Goal: Task Accomplishment & Management: Use online tool/utility

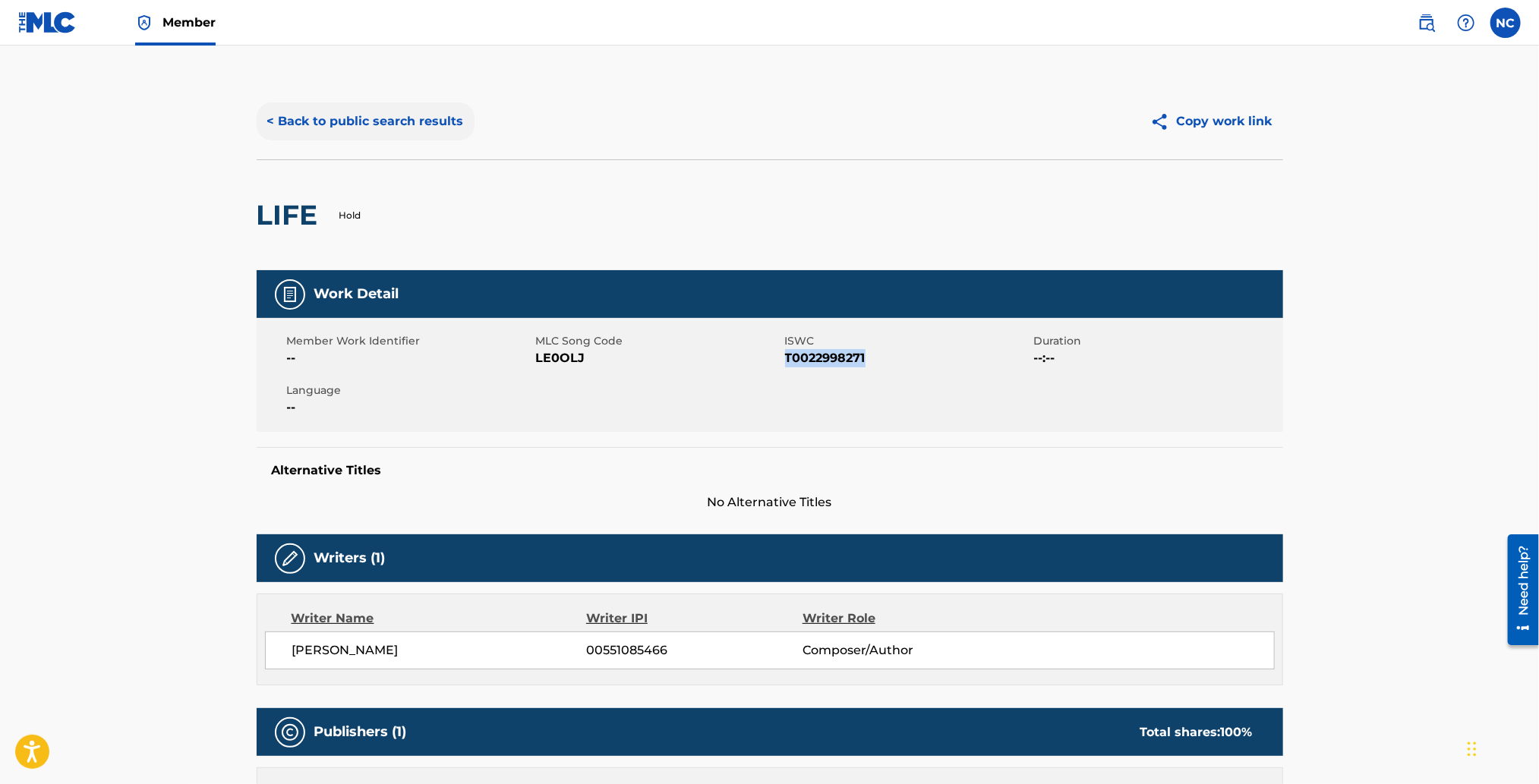
click at [273, 121] on button "< Back to public search results" at bounding box center [365, 121] width 218 height 38
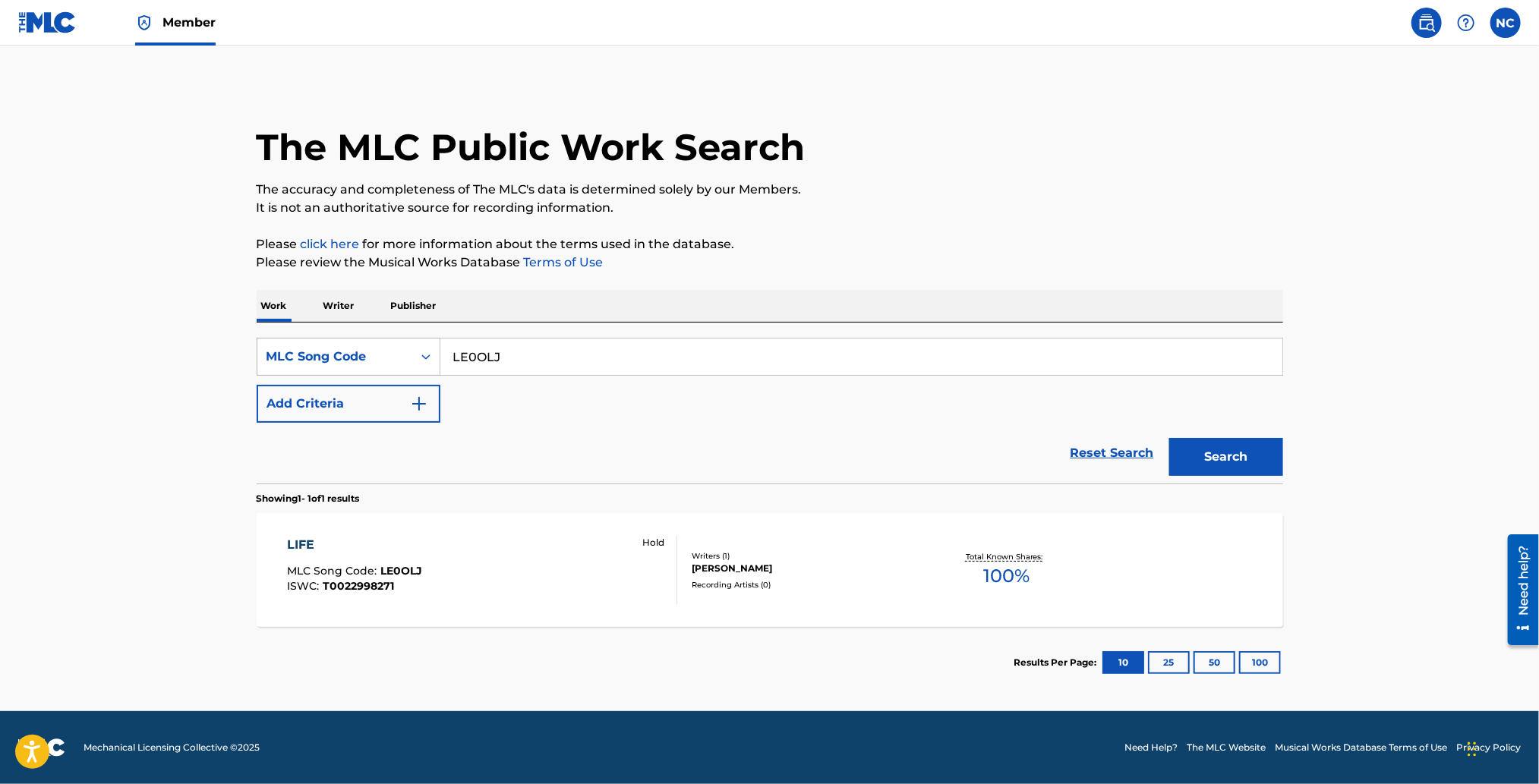
drag, startPoint x: 542, startPoint y: 358, endPoint x: 435, endPoint y: 358, distance: 107.0
click at [435, 358] on div "SearchWithCriteria466e8823-b9ca-43e6-a54e-92895eb5a227 MLC Song Code LE0OLJ" at bounding box center [770, 357] width 1026 height 38
paste input "38122"
type input "L38122"
click at [1240, 474] on button "Search" at bounding box center [1226, 457] width 114 height 38
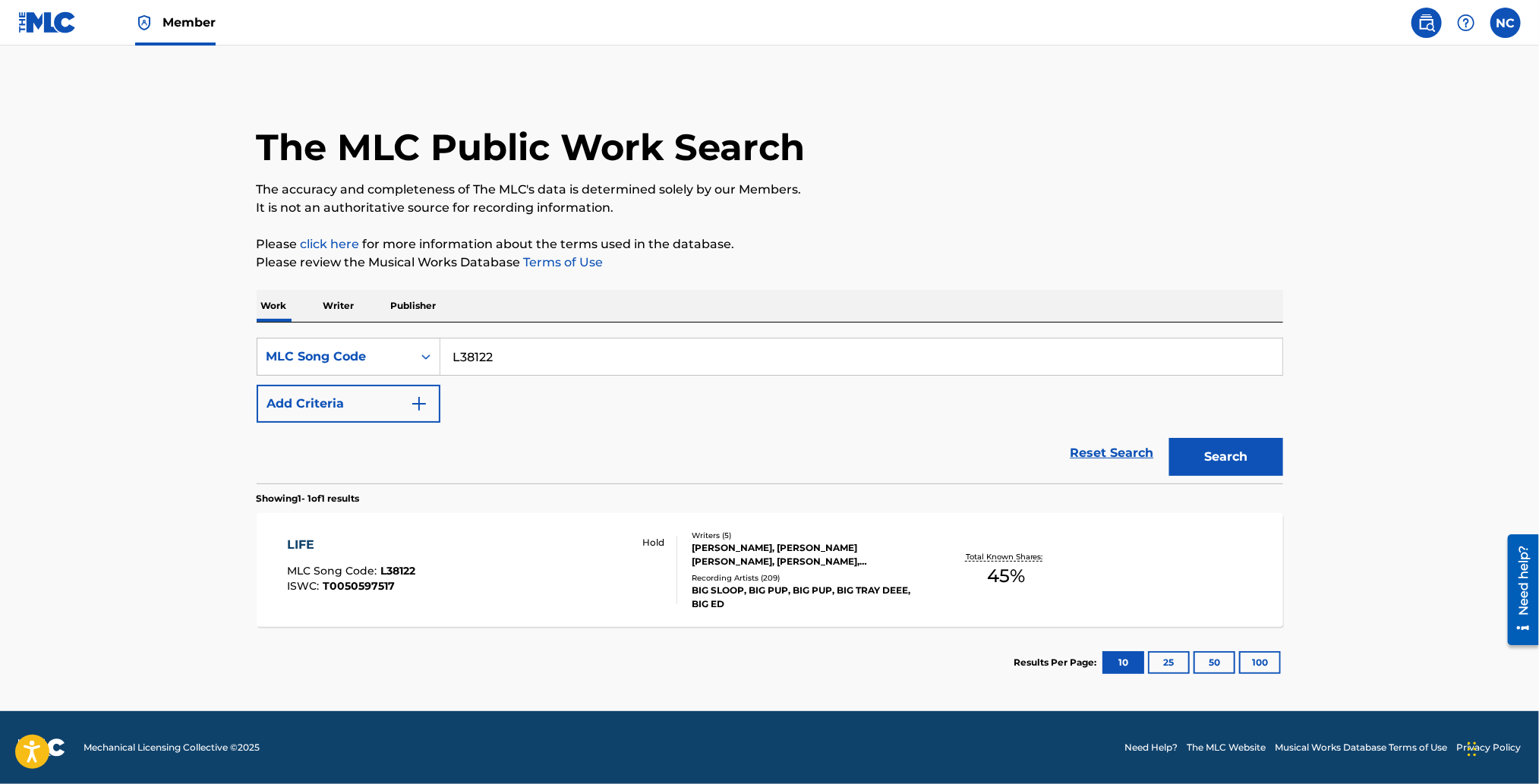
click at [756, 551] on div "[PERSON_NAME], [PERSON_NAME] [PERSON_NAME], [PERSON_NAME], [PERSON_NAME], [PERS…" at bounding box center [807, 555] width 229 height 28
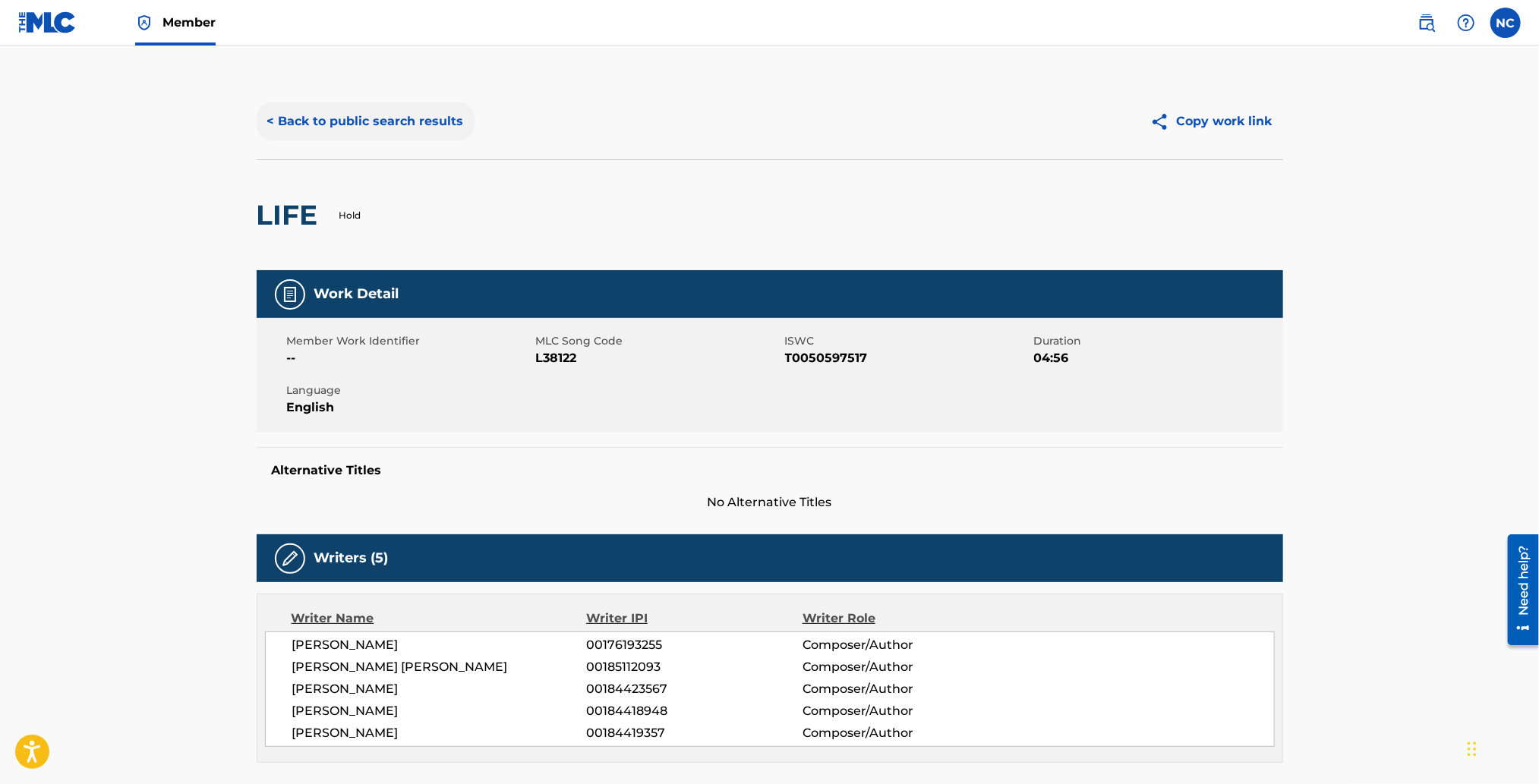
click at [271, 115] on button "< Back to public search results" at bounding box center [365, 121] width 218 height 38
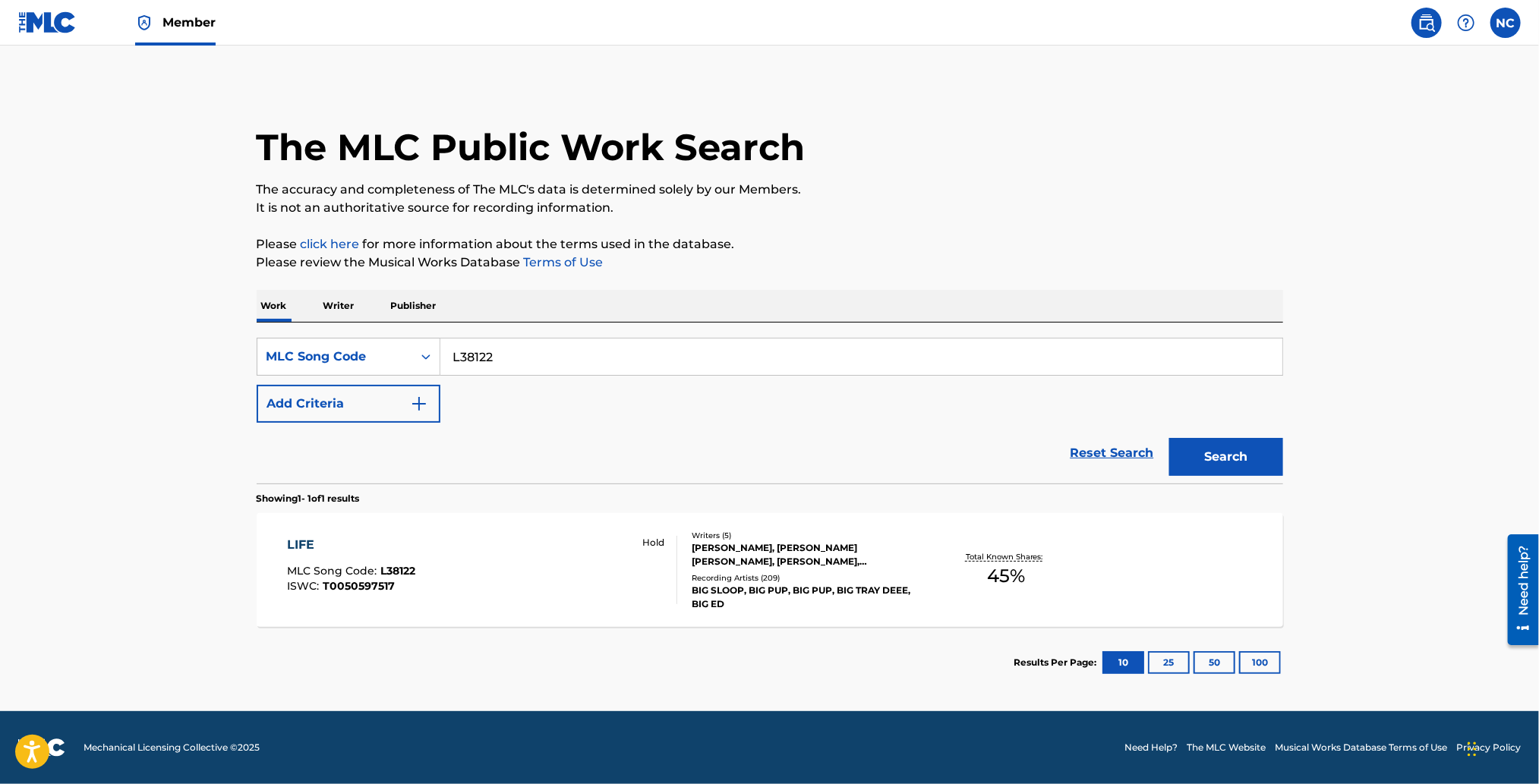
click at [41, 28] on img at bounding box center [47, 22] width 58 height 22
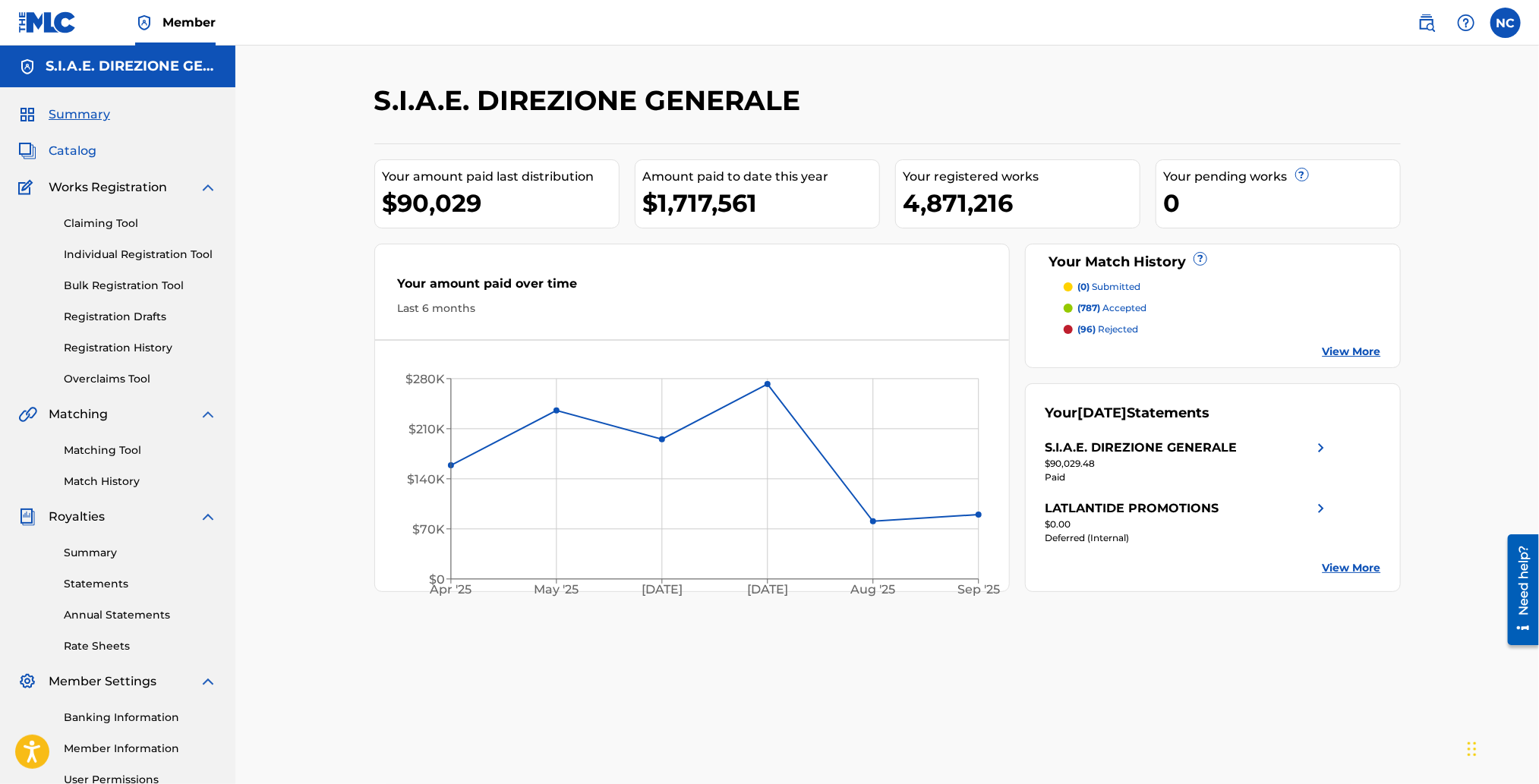
click at [93, 154] on span "Catalog" at bounding box center [73, 151] width 48 height 18
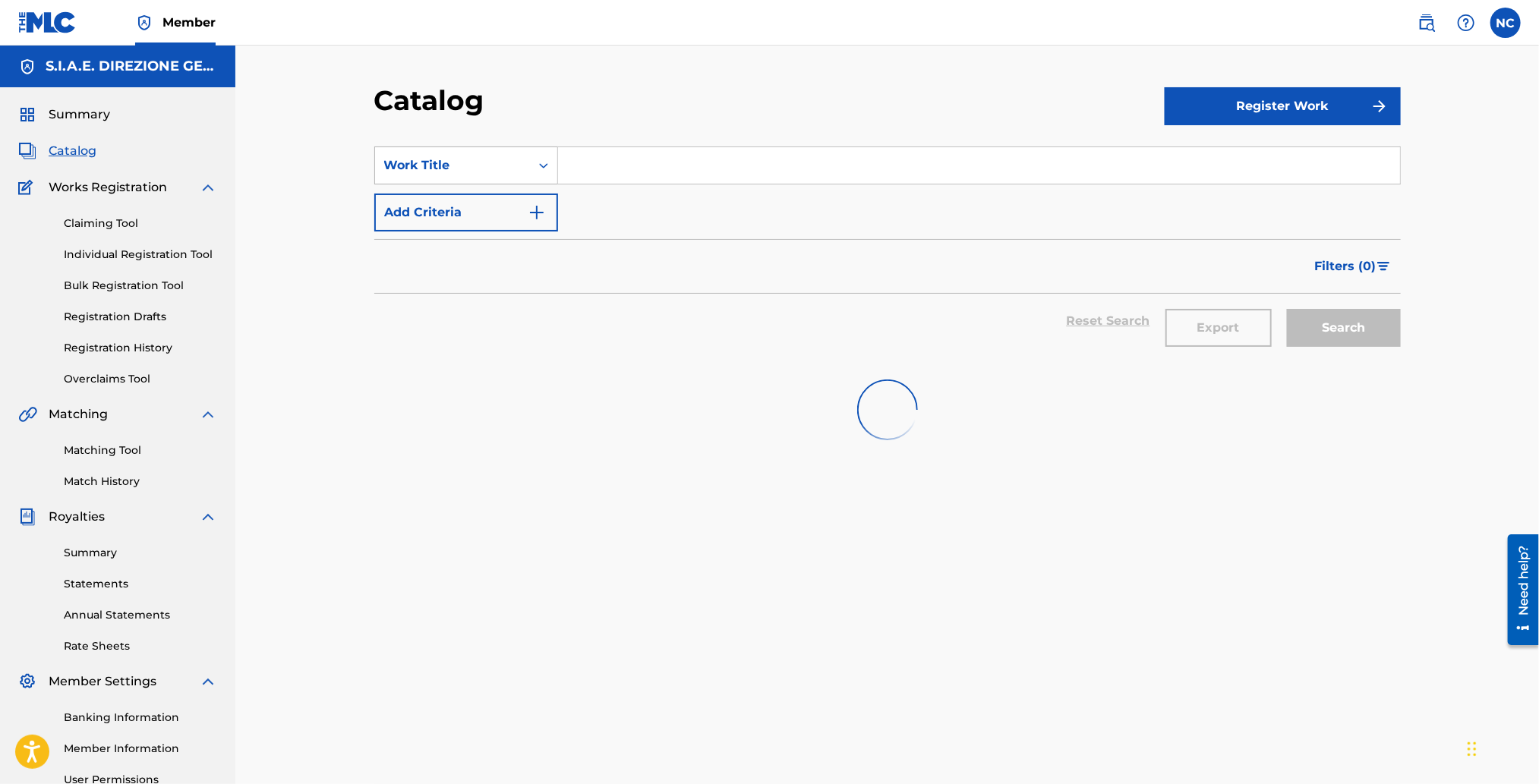
click at [436, 170] on div "Work Title" at bounding box center [452, 166] width 137 height 18
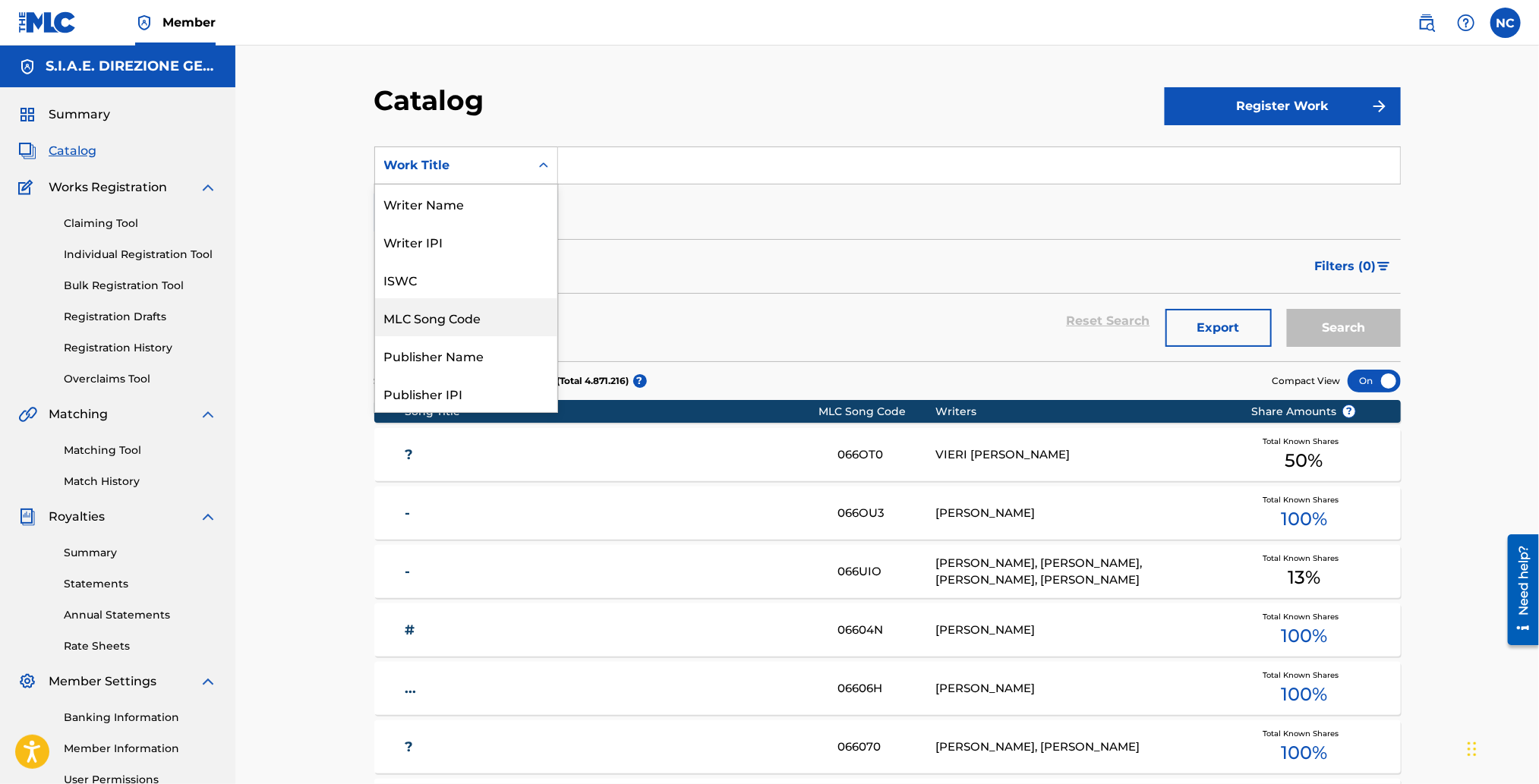
click at [465, 312] on div "MLC Song Code" at bounding box center [466, 317] width 182 height 38
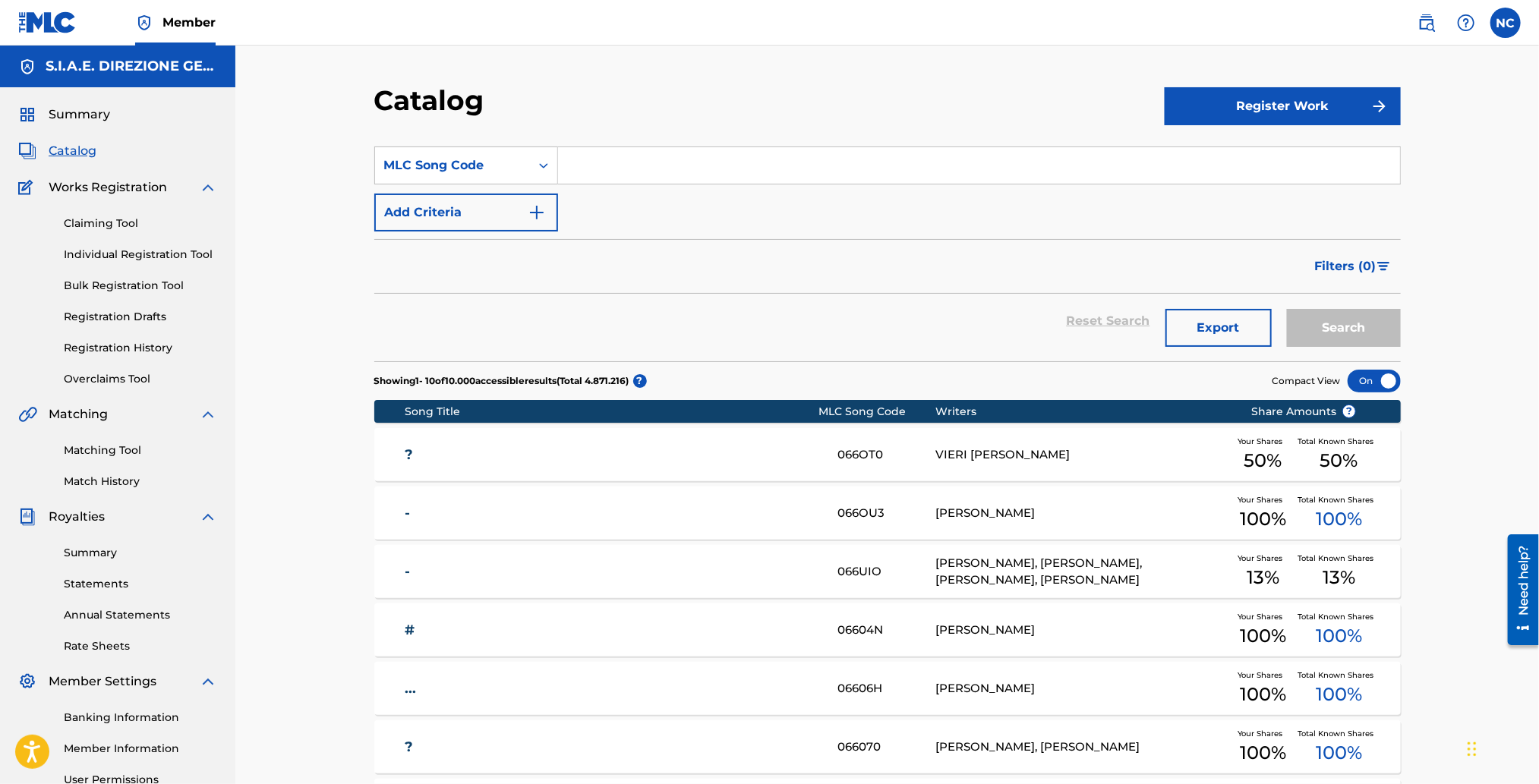
click at [597, 155] on input "Search Form" at bounding box center [979, 166] width 842 height 37
paste input "L38122"
type input "L38122"
click at [1330, 317] on button "Search" at bounding box center [1343, 328] width 114 height 38
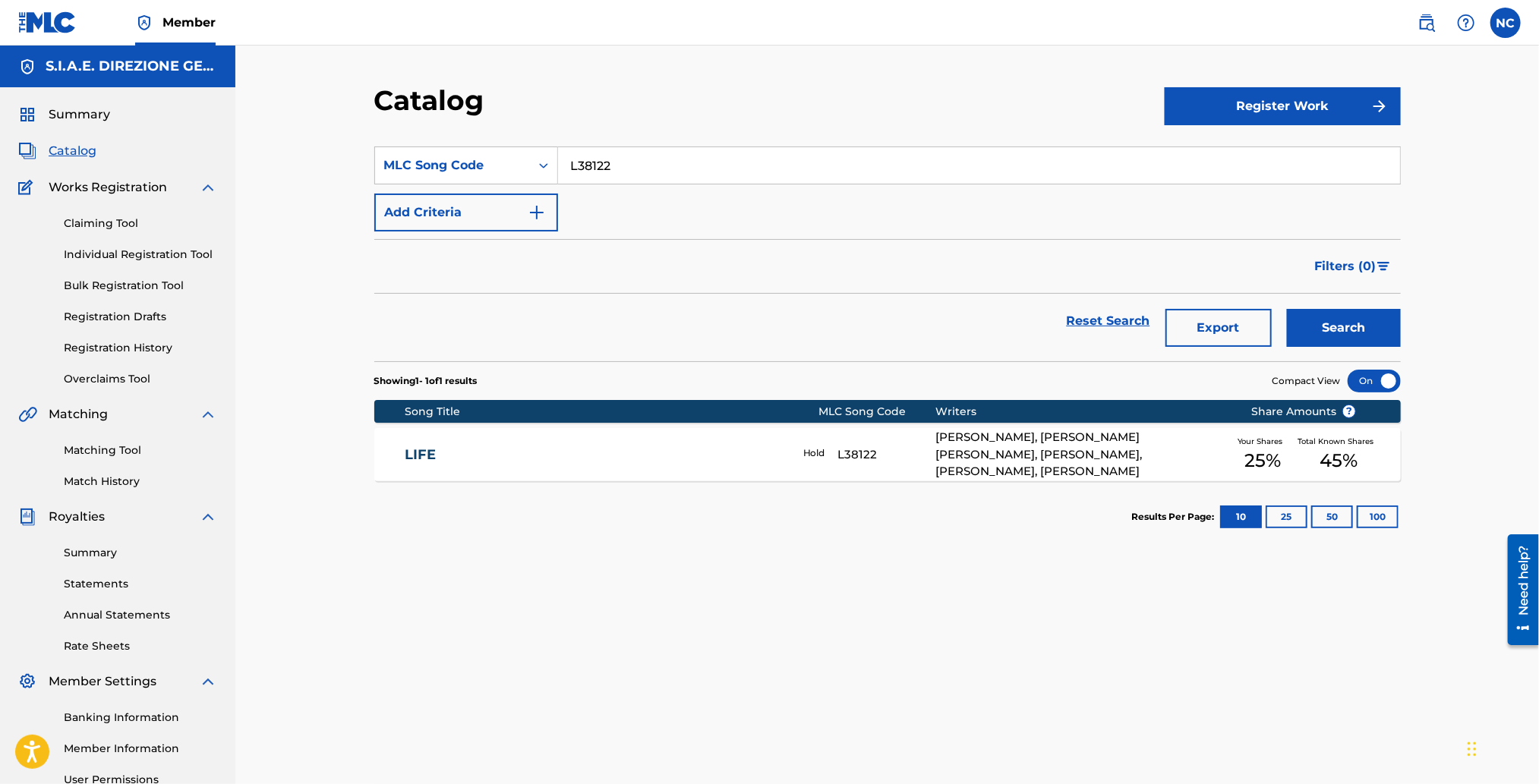
click at [1165, 448] on div "[PERSON_NAME], [PERSON_NAME] [PERSON_NAME], [PERSON_NAME], [PERSON_NAME], [PERS…" at bounding box center [1081, 455] width 292 height 52
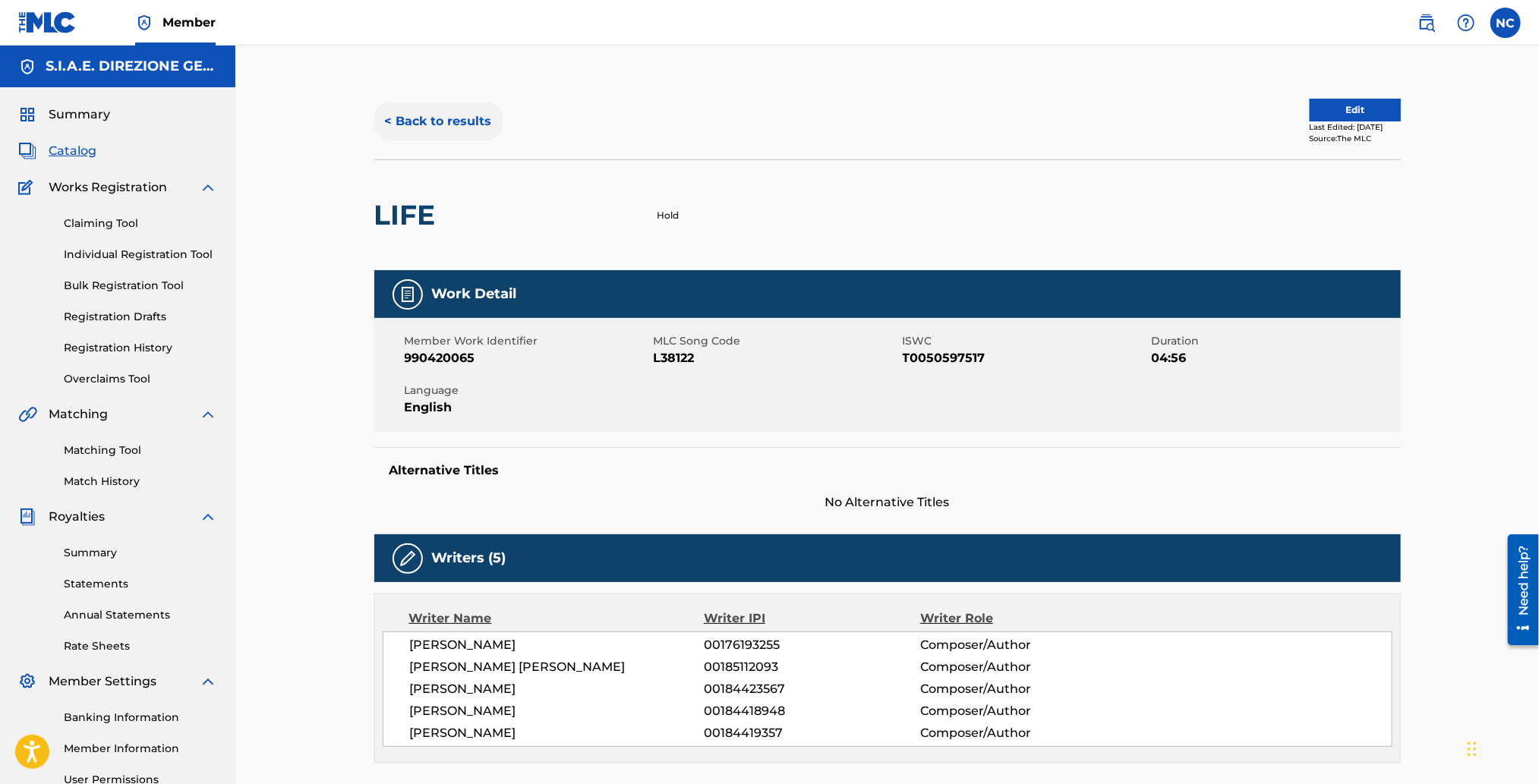
click at [378, 124] on button "< Back to results" at bounding box center [438, 121] width 128 height 38
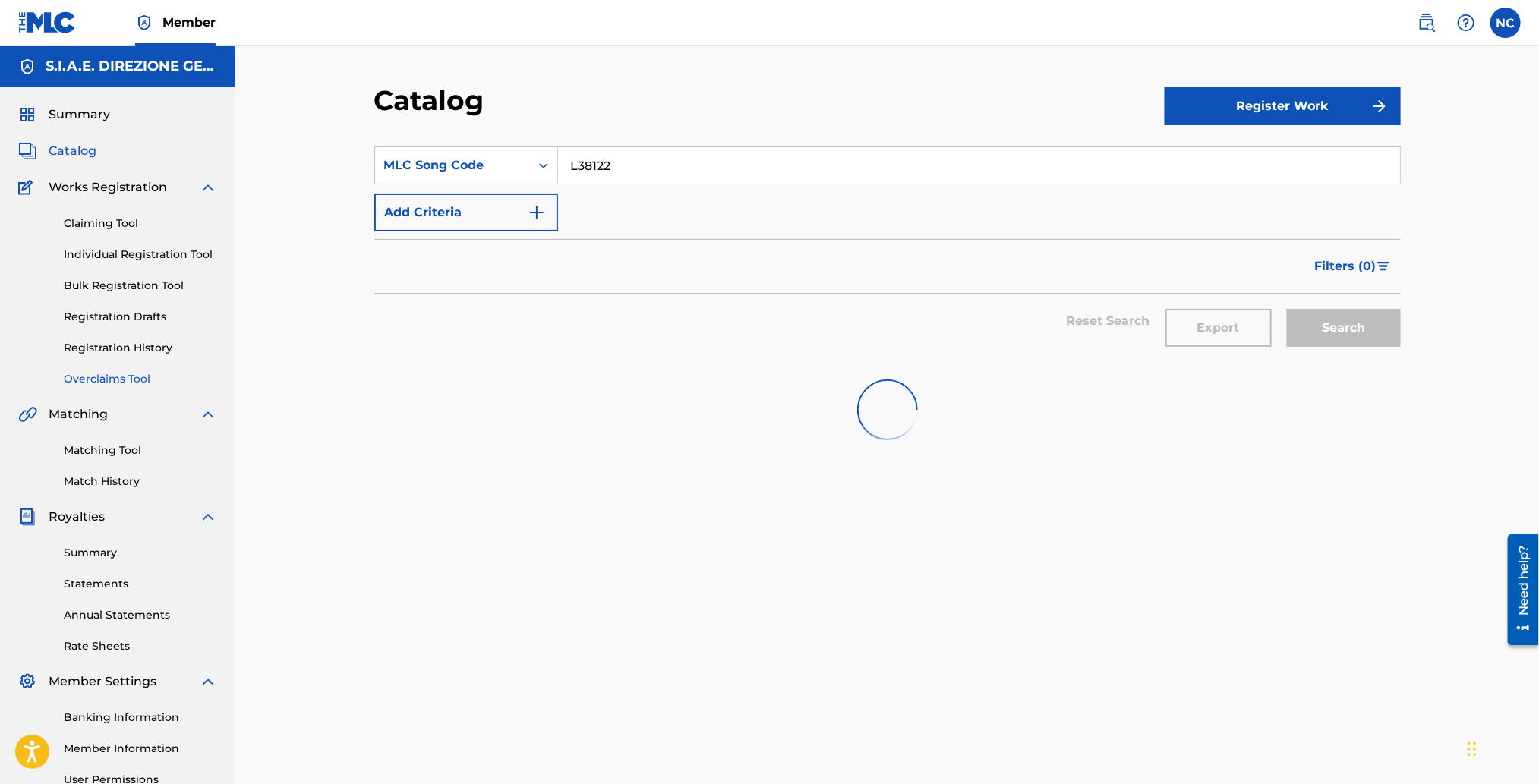
click at [122, 380] on link "Overclaims Tool" at bounding box center [140, 379] width 154 height 16
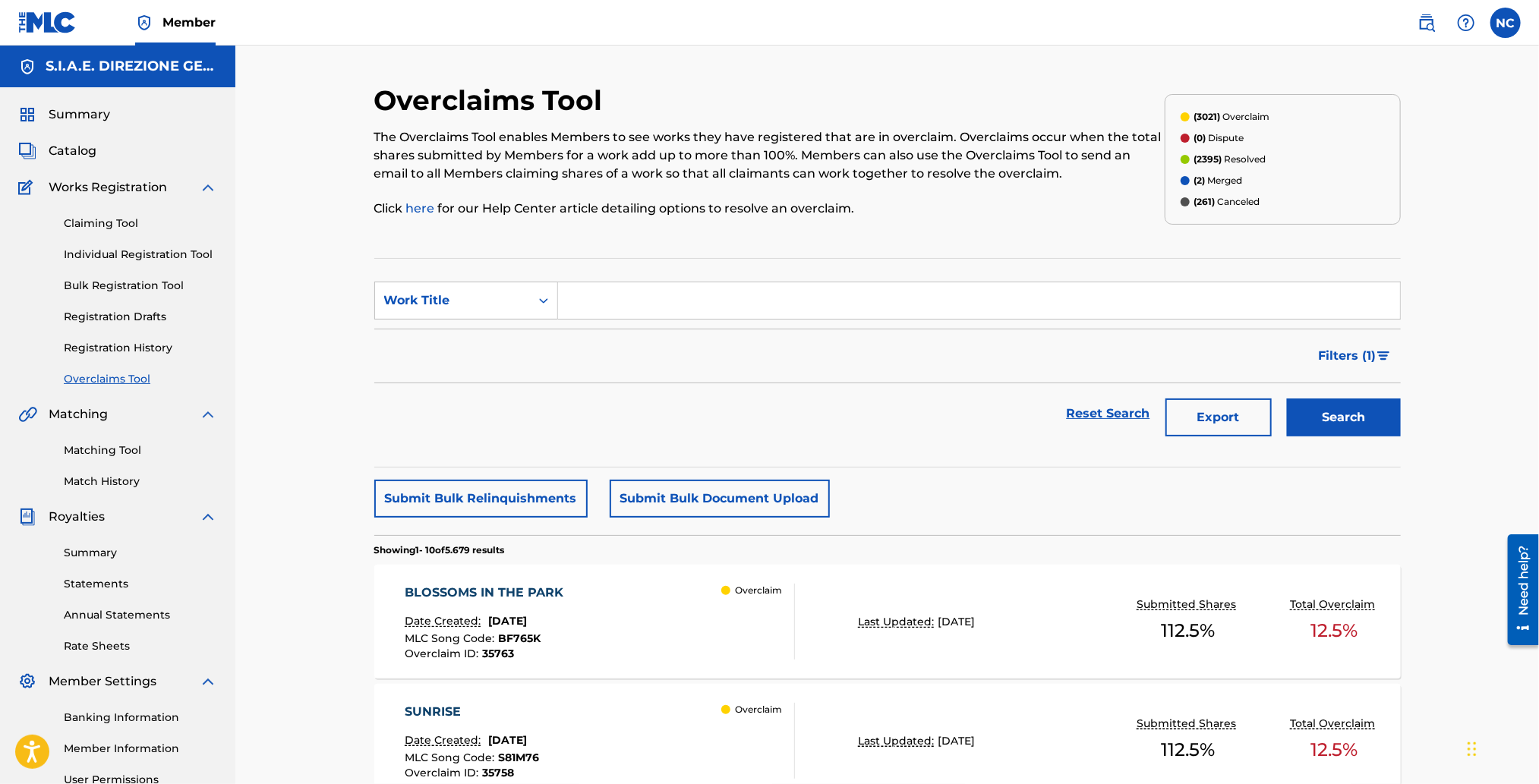
click at [596, 307] on input "Search Form" at bounding box center [979, 300] width 842 height 37
click at [491, 308] on div "Work Title" at bounding box center [452, 300] width 137 height 18
click at [488, 370] on div "Overclaim ID" at bounding box center [466, 377] width 182 height 38
click at [599, 306] on input "Search Form" at bounding box center [979, 300] width 842 height 37
paste input "18508"
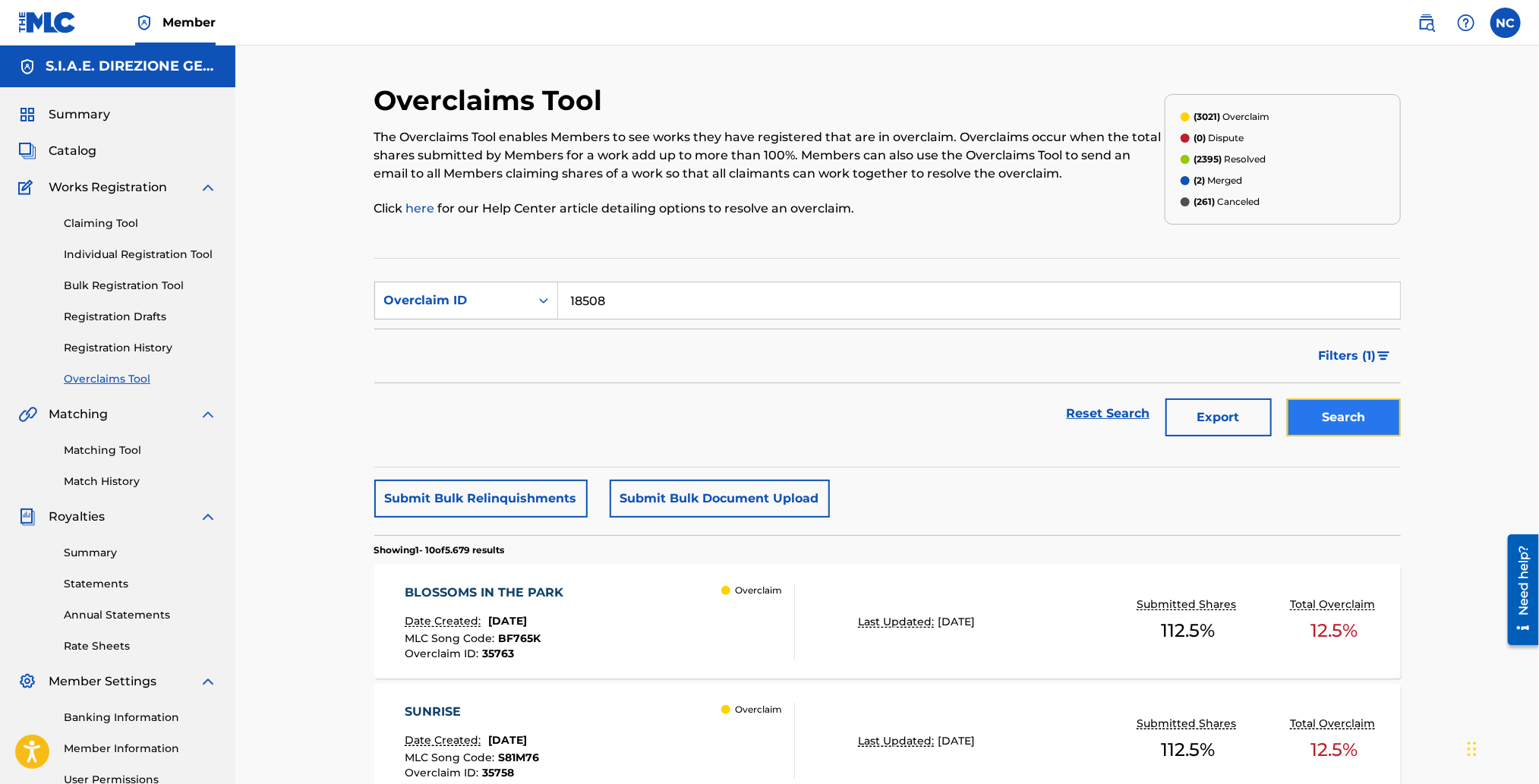
click at [1354, 413] on button "Search" at bounding box center [1343, 417] width 114 height 38
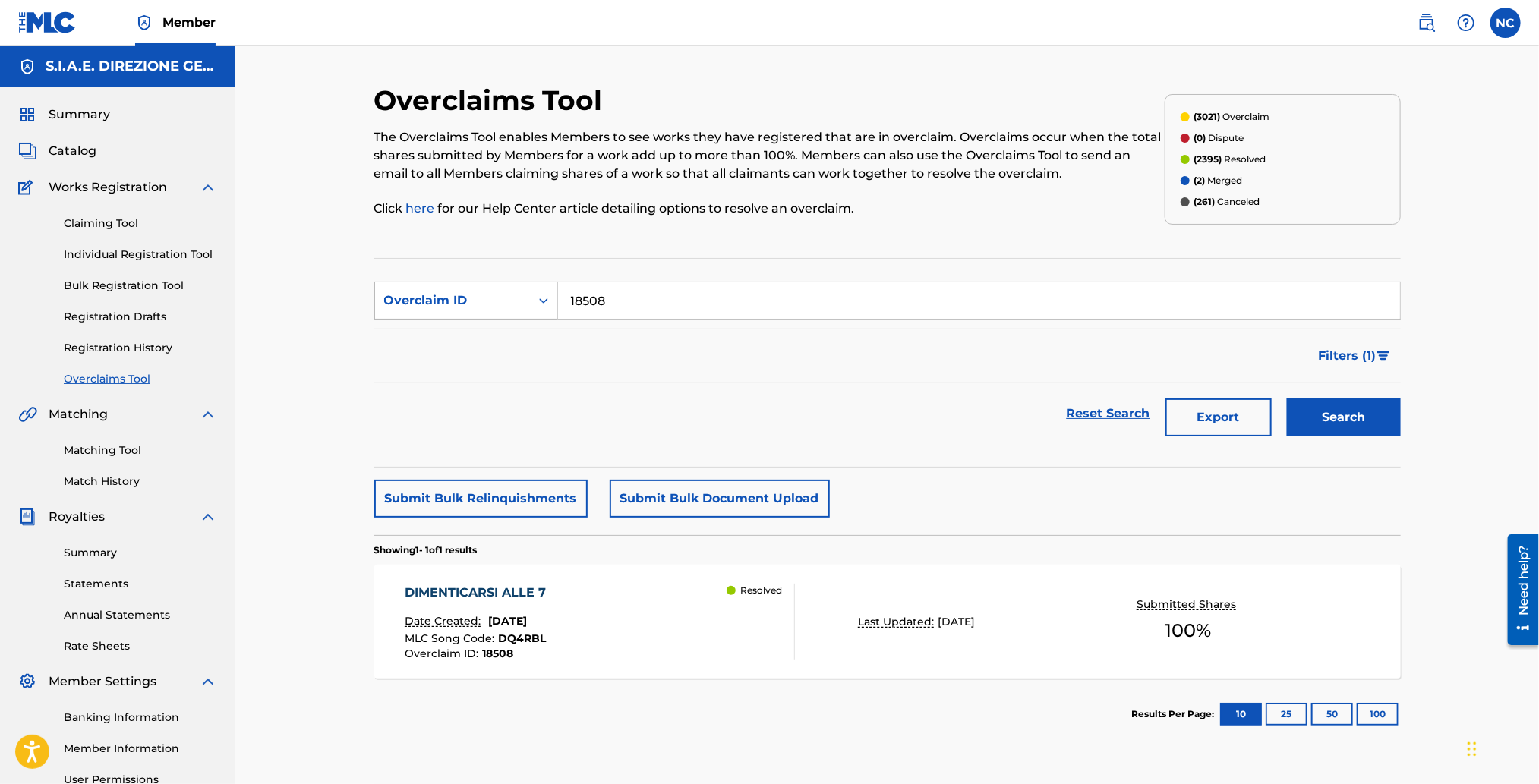
drag, startPoint x: 607, startPoint y: 304, endPoint x: 537, endPoint y: 305, distance: 70.0
click at [537, 305] on div "SearchWithCriteriab1038b6b-4e1c-4f0d-ac92-033471df7590 Overclaim ID 18508" at bounding box center [887, 300] width 1026 height 38
paste input "9"
type input "18509"
click at [1300, 418] on button "Search" at bounding box center [1343, 417] width 114 height 38
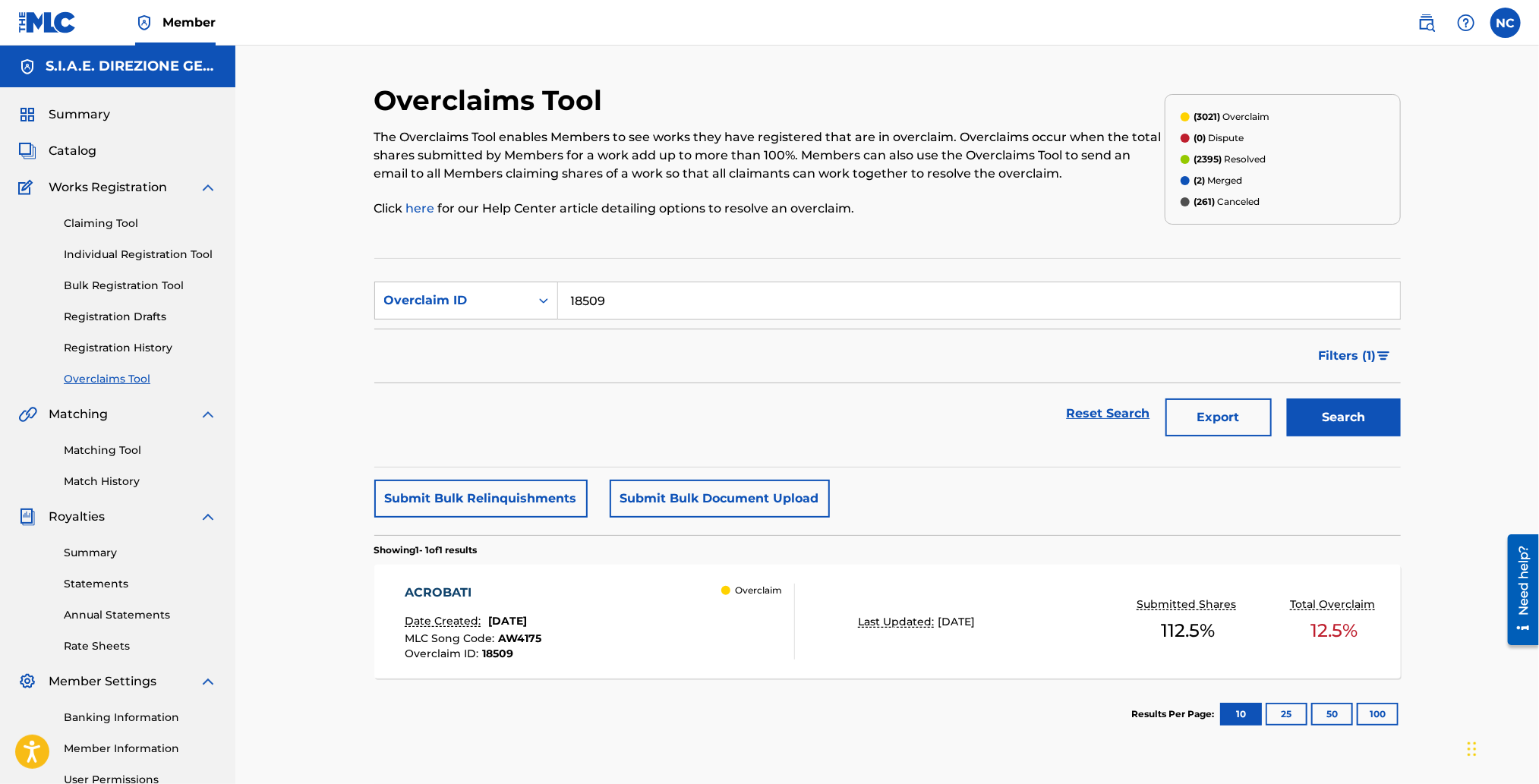
click at [591, 629] on div "ACROBATI Date Created: [DATE] MLC Song Code : AW4175 Overclaim ID : 18509 Overc…" at bounding box center [599, 621] width 390 height 76
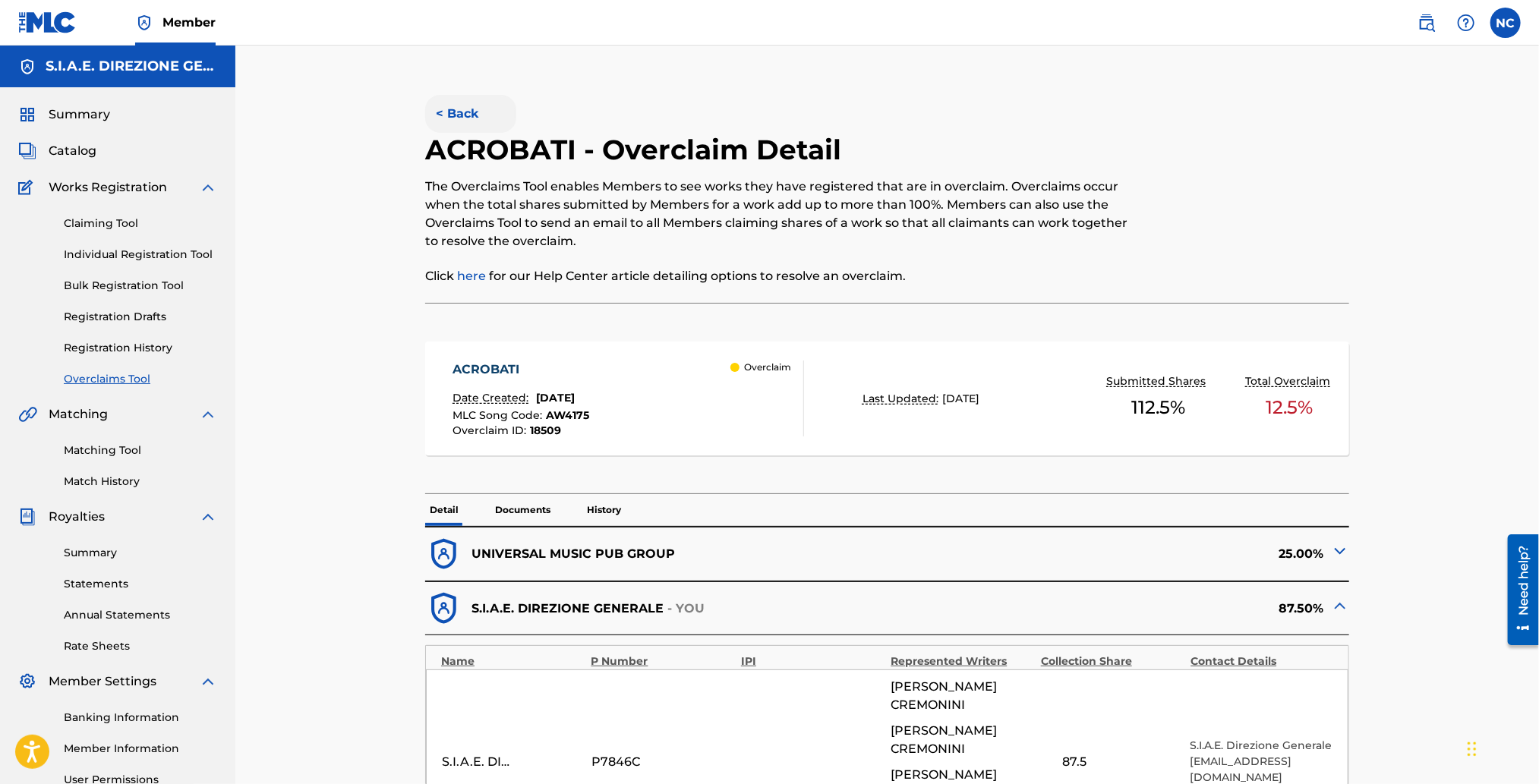
click at [460, 107] on button "< Back" at bounding box center [470, 114] width 91 height 38
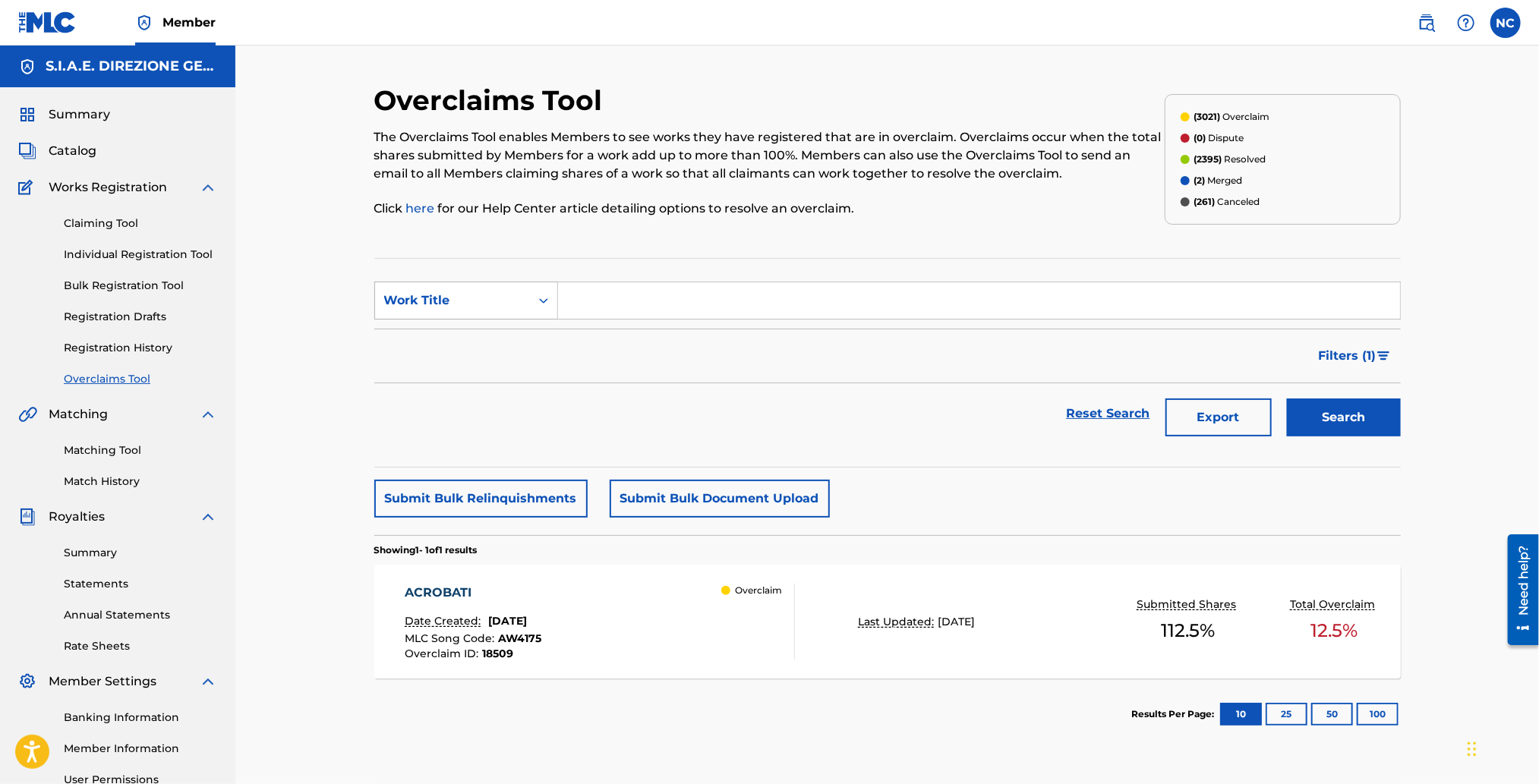
click at [521, 301] on div "Work Title" at bounding box center [452, 300] width 155 height 29
click at [482, 335] on div "MLC Song Code" at bounding box center [466, 339] width 182 height 38
click at [621, 303] on input "Search Form" at bounding box center [979, 300] width 842 height 37
paste input "18513"
type input "18513"
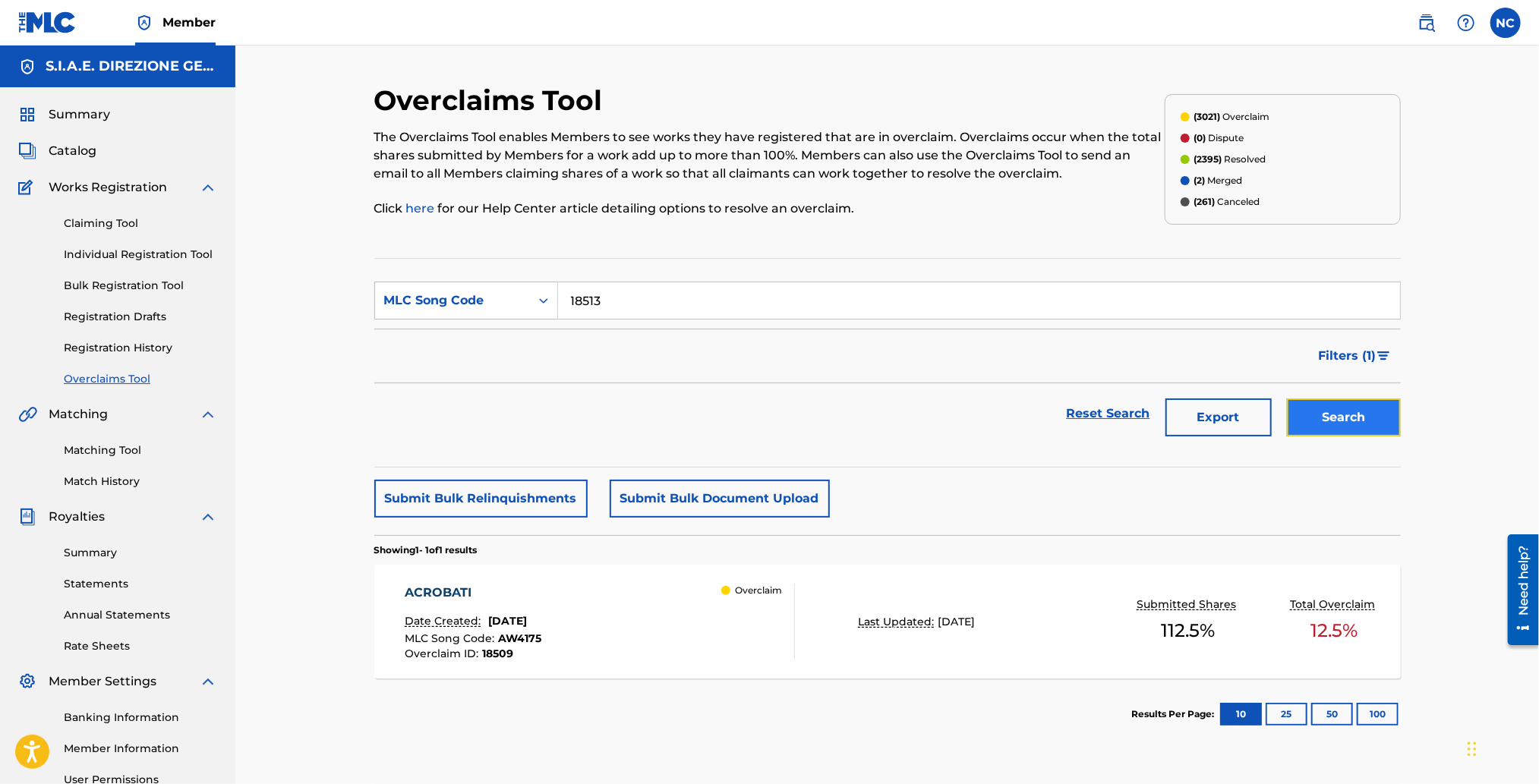
click at [1373, 416] on button "Search" at bounding box center [1343, 417] width 114 height 38
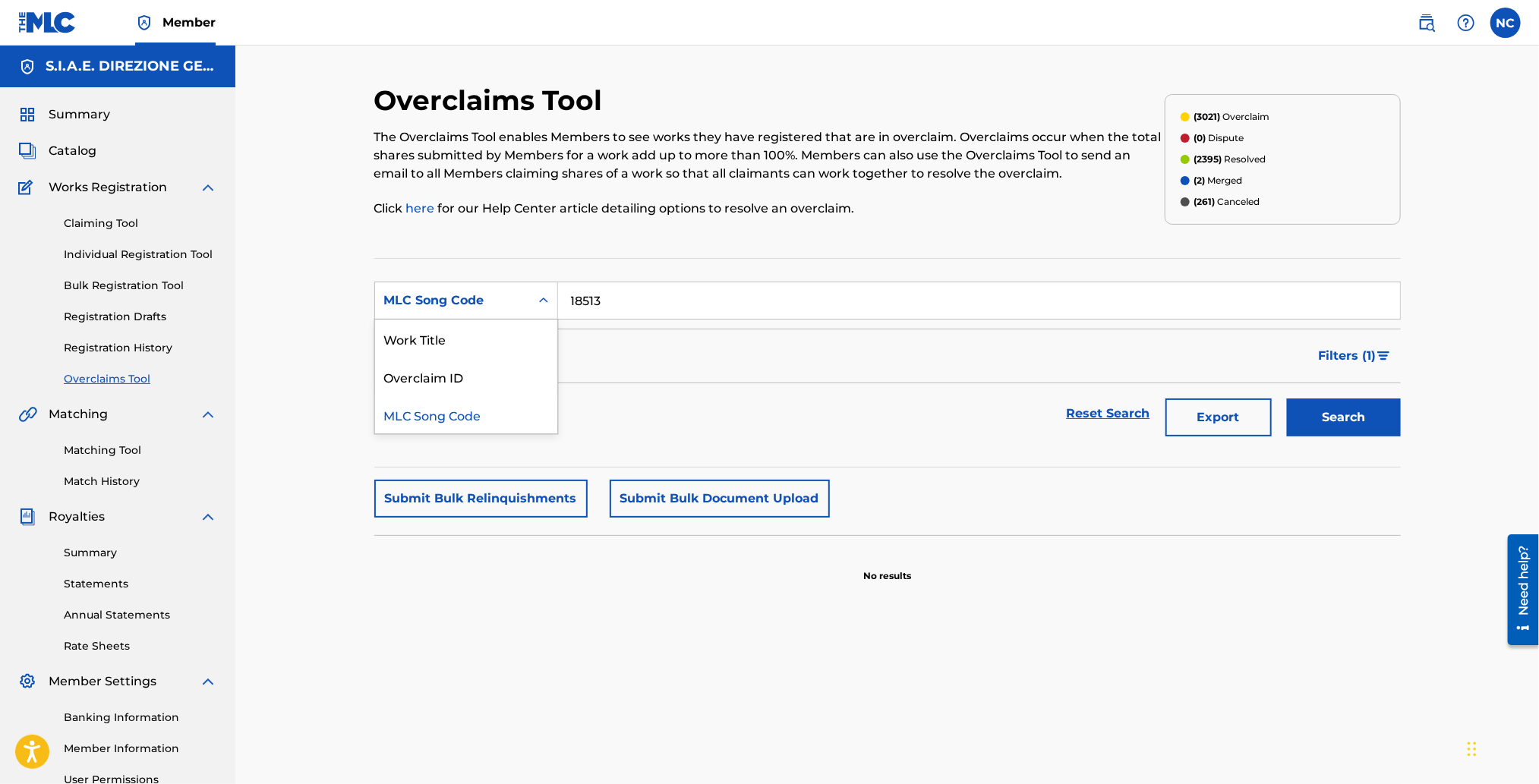
click at [534, 306] on div "Search Form" at bounding box center [544, 300] width 28 height 28
click at [488, 377] on div "Overclaim ID" at bounding box center [466, 377] width 182 height 38
click at [1353, 410] on button "Search" at bounding box center [1343, 417] width 114 height 38
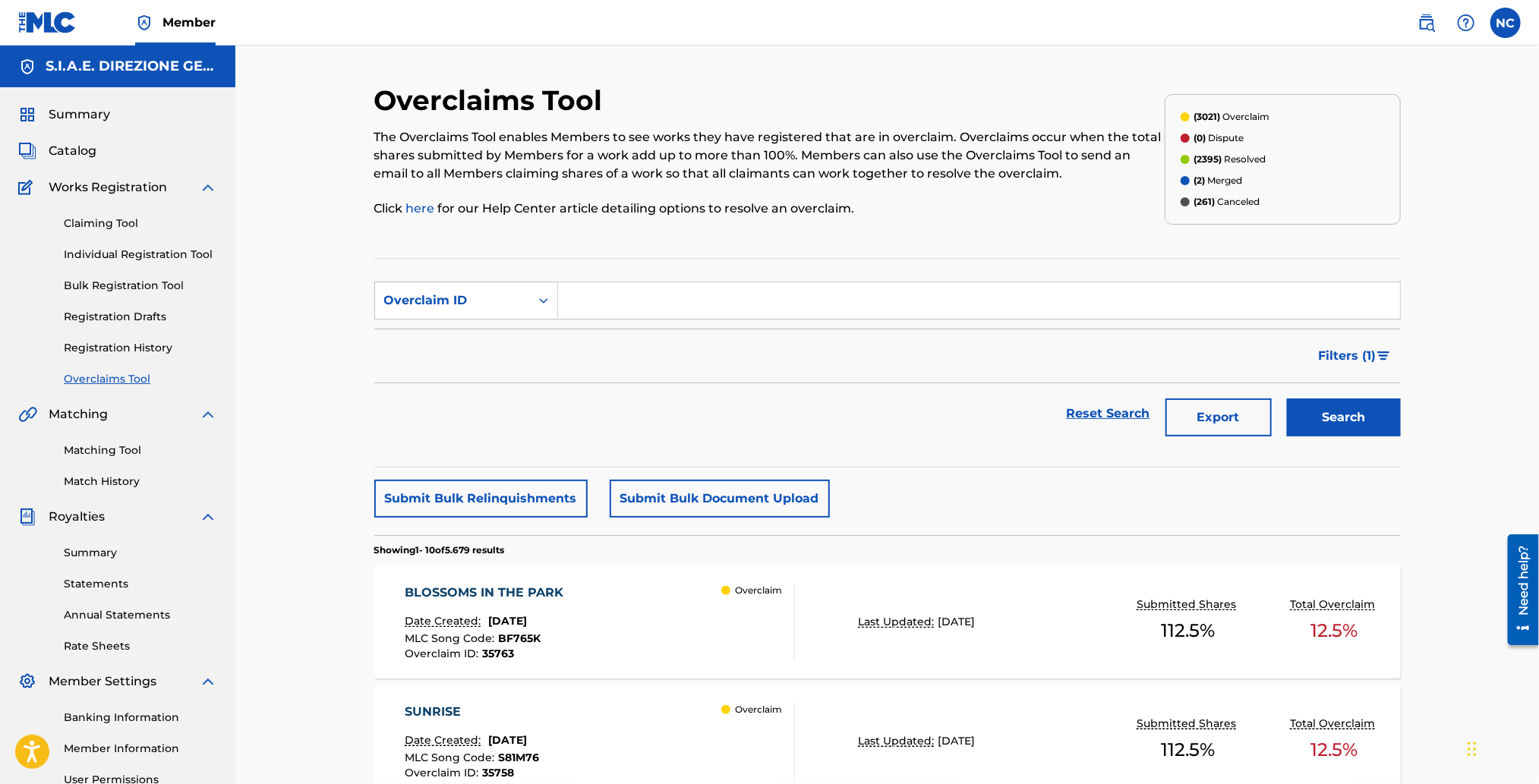
click at [713, 301] on input "Search Form" at bounding box center [979, 300] width 842 height 37
paste input "18513"
type input "18513"
click at [1352, 419] on button "Search" at bounding box center [1343, 417] width 114 height 38
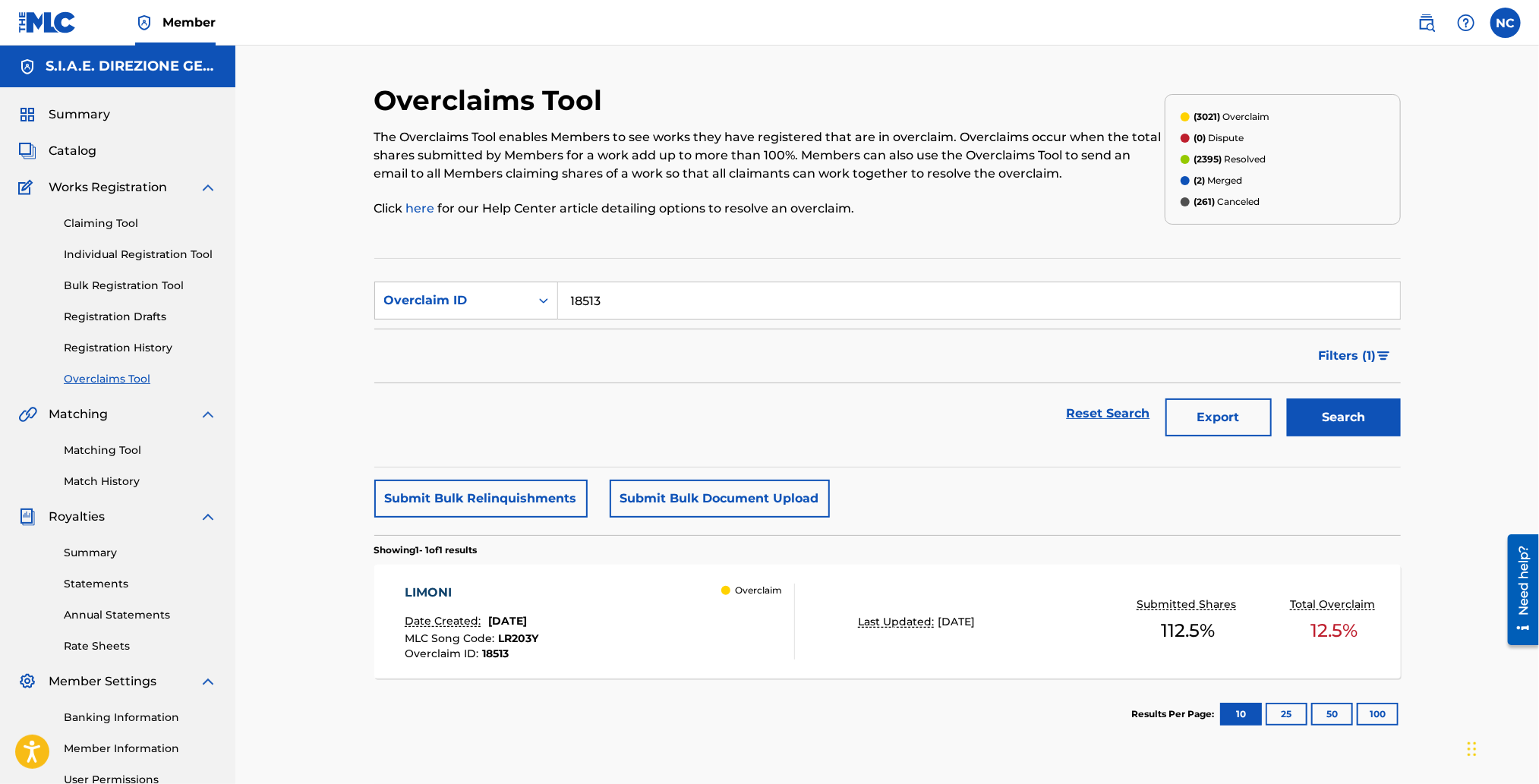
click at [538, 610] on div "LIMONI Date Created: [DATE] MLC Song Code : LR203Y Overclaim ID : 18513" at bounding box center [471, 621] width 134 height 76
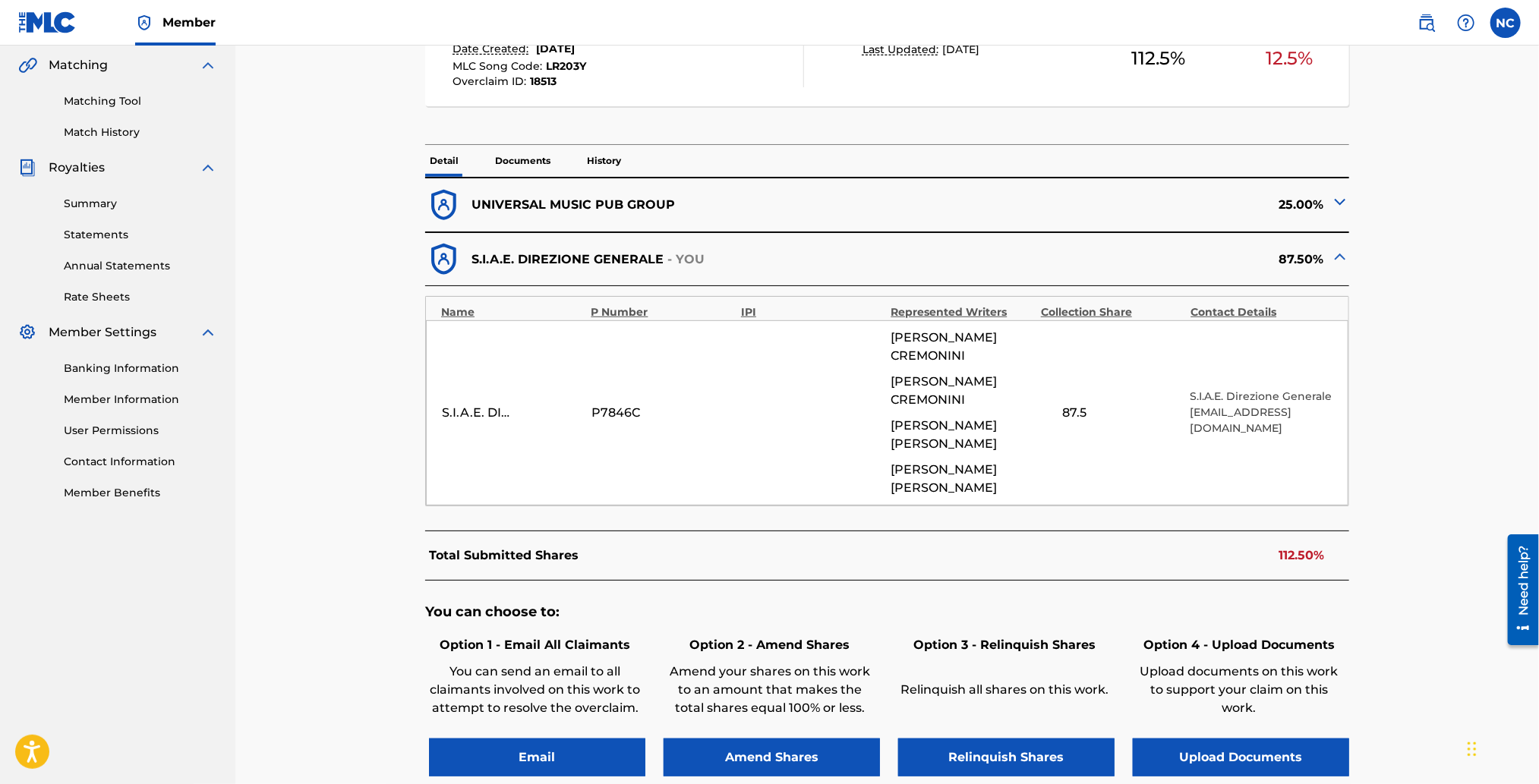
scroll to position [455, 0]
